Goal: Task Accomplishment & Management: Complete application form

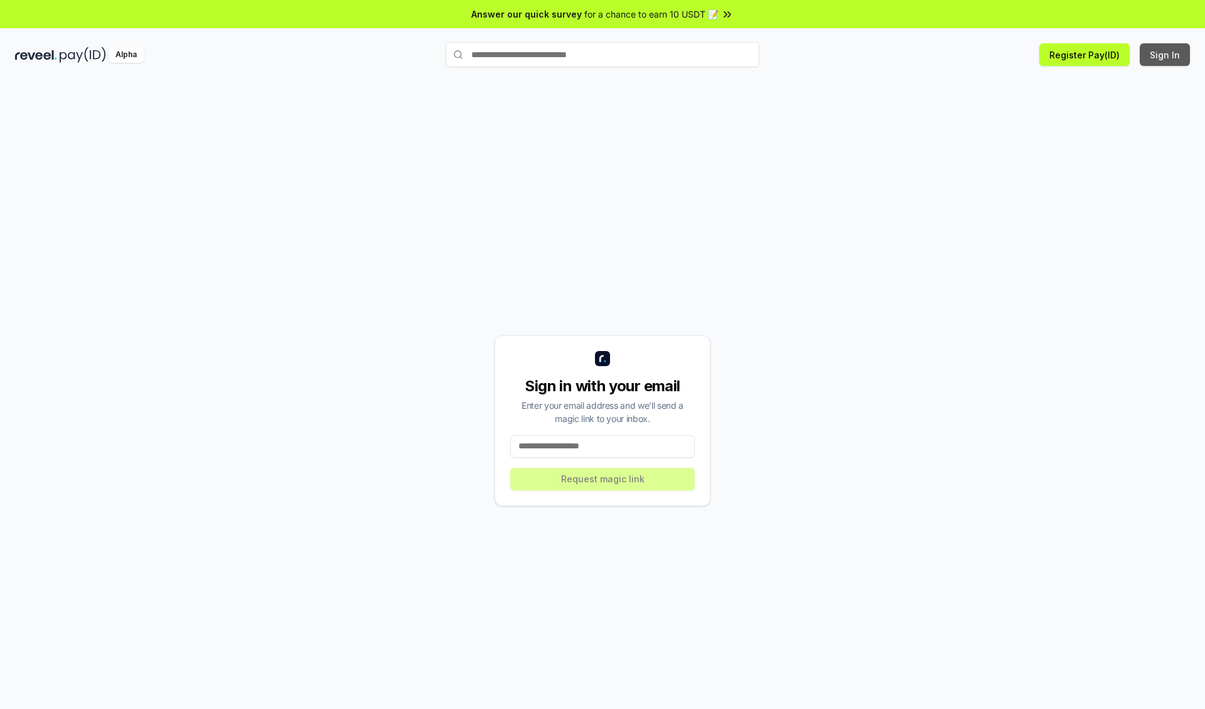
click at [1166, 55] on button "Sign In" at bounding box center [1165, 54] width 50 height 23
type input "**********"
click at [603, 478] on button "Request magic link" at bounding box center [602, 479] width 185 height 23
